Goal: Information Seeking & Learning: Learn about a topic

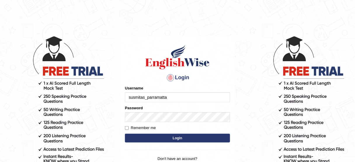
click at [164, 139] on button "Login" at bounding box center [177, 138] width 105 height 9
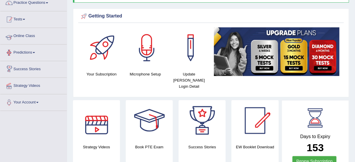
scroll to position [23, 0]
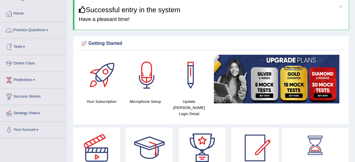
click at [33, 29] on link "Practice Questions" at bounding box center [33, 29] width 66 height 15
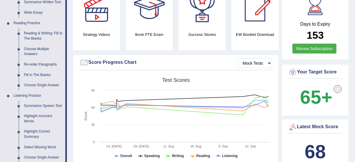
scroll to position [117, 0]
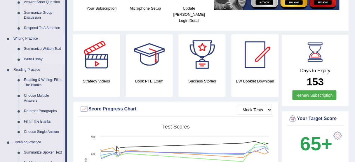
click at [34, 59] on link "Write Essay" at bounding box center [43, 59] width 44 height 10
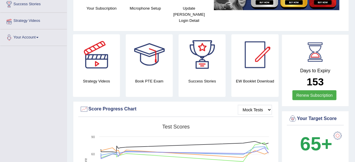
scroll to position [135, 0]
